Goal: Task Accomplishment & Management: Use online tool/utility

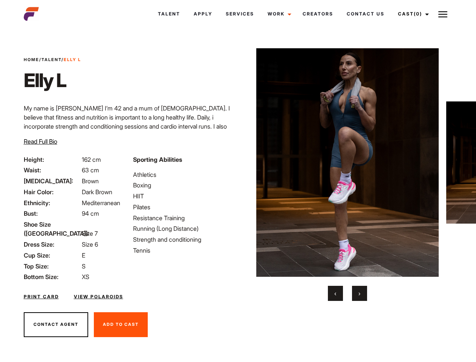
click at [411, 14] on link "Cast (0)" at bounding box center [412, 14] width 42 height 20
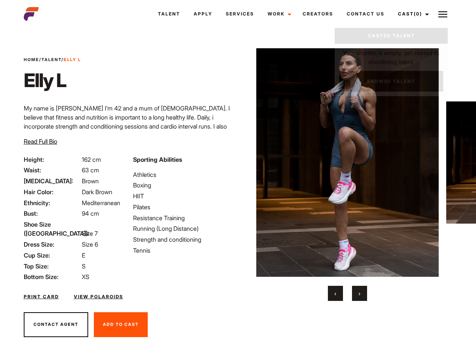
click at [443, 14] on img at bounding box center [442, 14] width 9 height 9
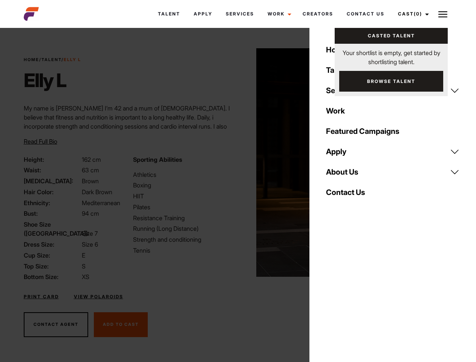
click at [347, 175] on img at bounding box center [347, 162] width 183 height 228
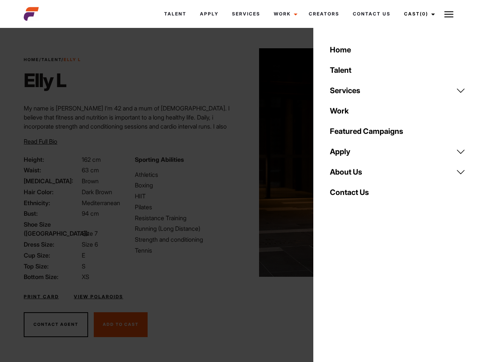
click at [238, 162] on div "Sporting Abilities Athletics Boxing HIIT Pilates Resistance Training Running (L…" at bounding box center [185, 218] width 111 height 127
click at [335, 293] on div "Home Talent Services Talent Casting Photography Videography Creative Hair and M…" at bounding box center [398, 181] width 169 height 362
click at [360, 293] on div "Home Talent Services Talent Casting Photography Videography Creative Hair and M…" at bounding box center [398, 181] width 169 height 362
